Goal: Find specific page/section

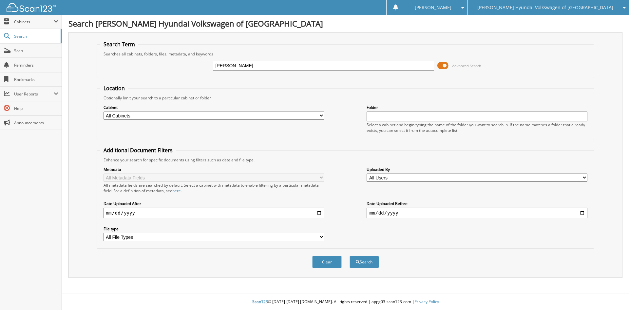
type input "[PERSON_NAME]"
click at [350, 256] on button "Search" at bounding box center [364, 262] width 29 height 12
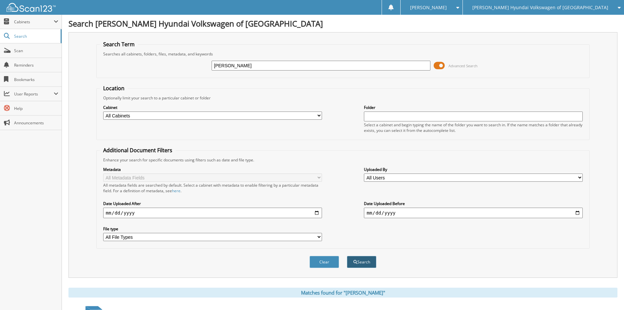
click at [372, 260] on button "Search" at bounding box center [361, 262] width 29 height 12
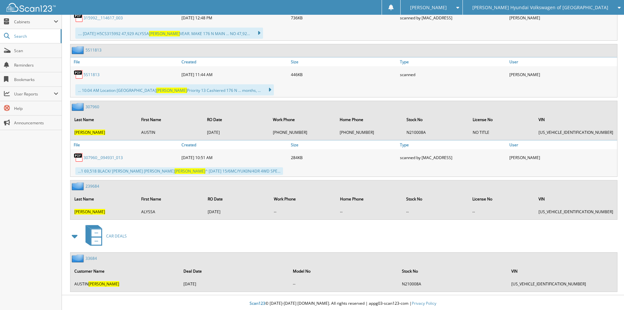
scroll to position [763, 0]
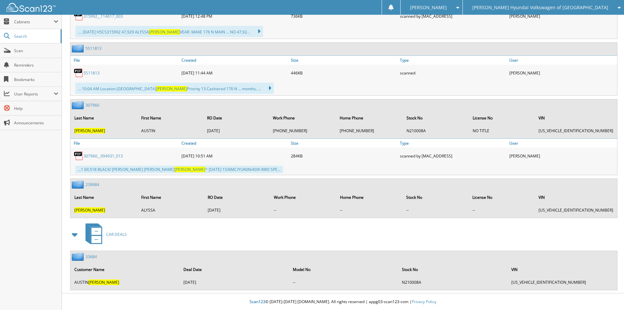
click at [92, 183] on link "239684" at bounding box center [93, 185] width 14 height 6
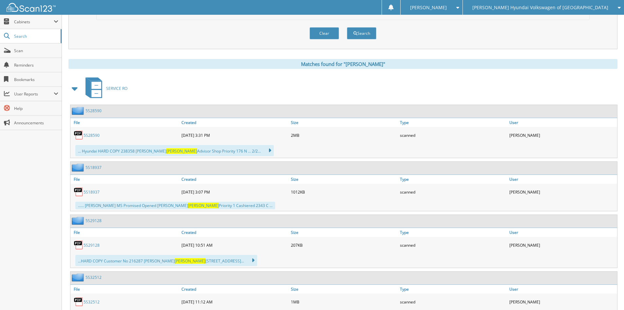
scroll to position [262, 0]
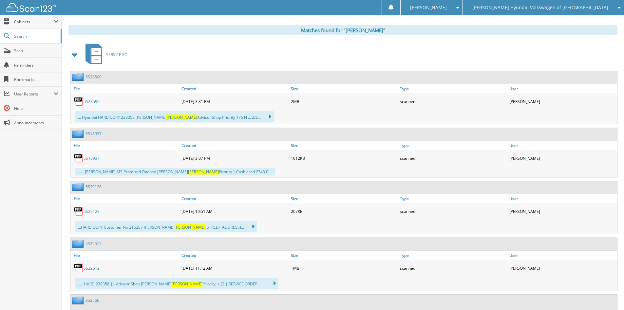
click at [91, 101] on link "5S28590" at bounding box center [92, 102] width 16 height 6
click at [92, 158] on link "5S18937" at bounding box center [92, 158] width 16 height 6
click at [90, 268] on link "5S32512" at bounding box center [92, 268] width 16 height 6
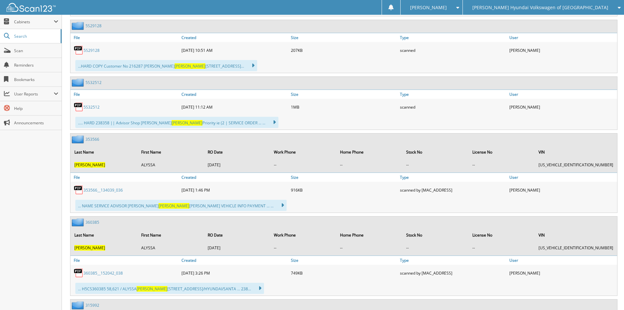
scroll to position [426, 0]
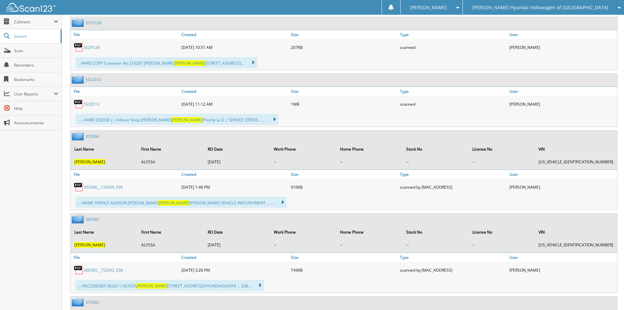
click at [92, 138] on link "353566" at bounding box center [93, 136] width 14 height 6
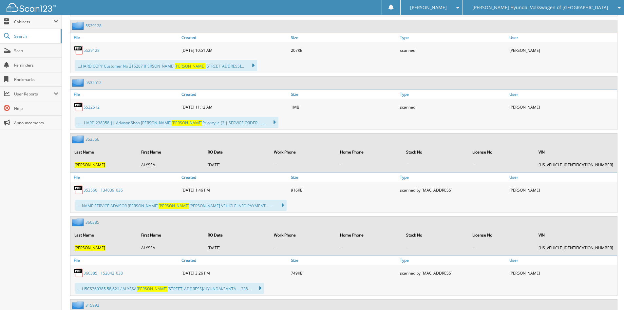
scroll to position [426, 0]
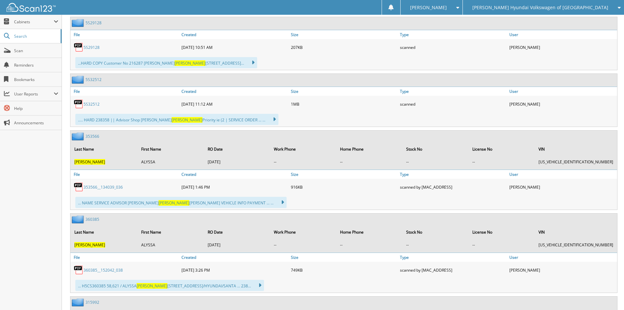
click at [104, 187] on link "353566__134039_036" at bounding box center [103, 187] width 39 height 6
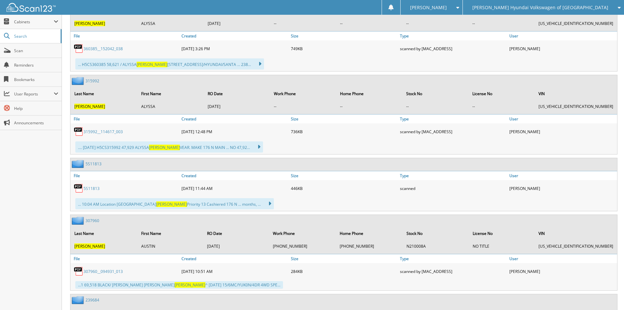
scroll to position [721, 0]
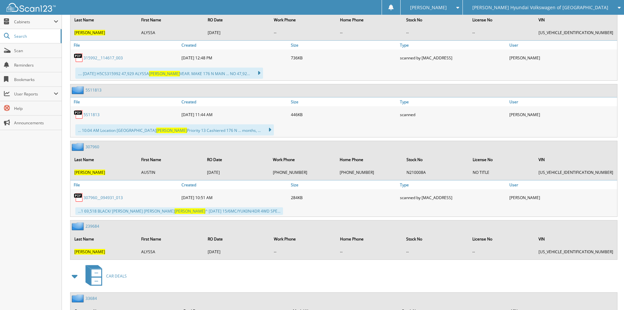
click at [91, 114] on link "5S11813" at bounding box center [92, 115] width 16 height 6
click at [95, 146] on link "307960" at bounding box center [93, 147] width 14 height 6
